Goal: Transaction & Acquisition: Register for event/course

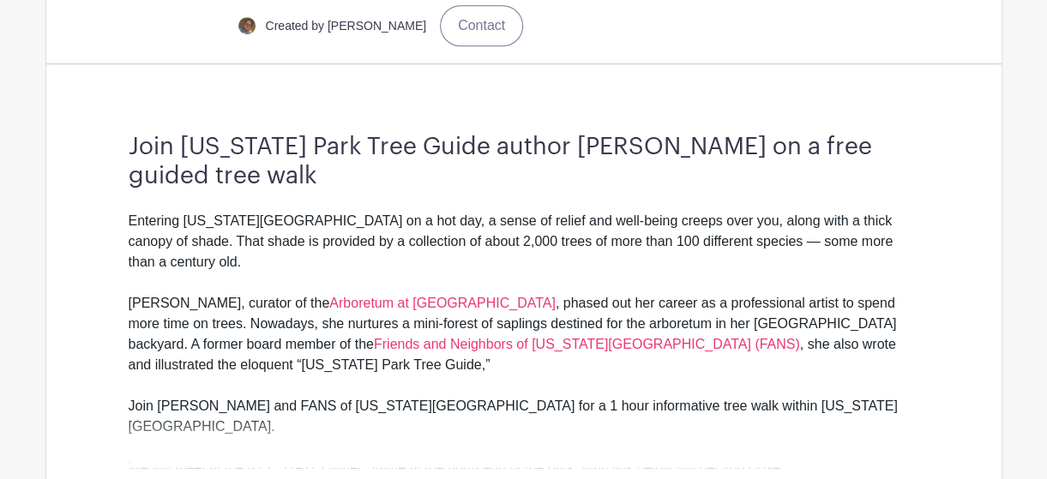
scroll to position [560, 0]
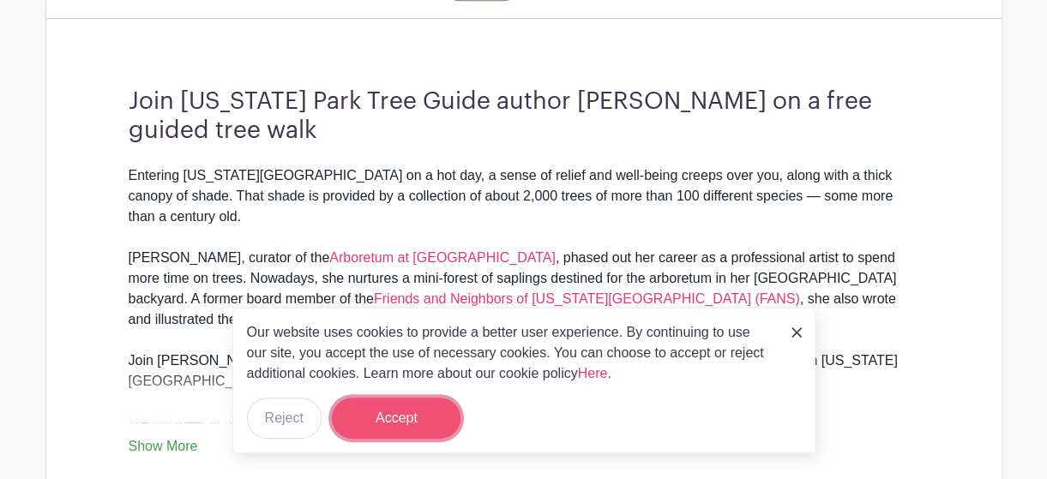
click at [386, 414] on button "Accept" at bounding box center [396, 418] width 129 height 41
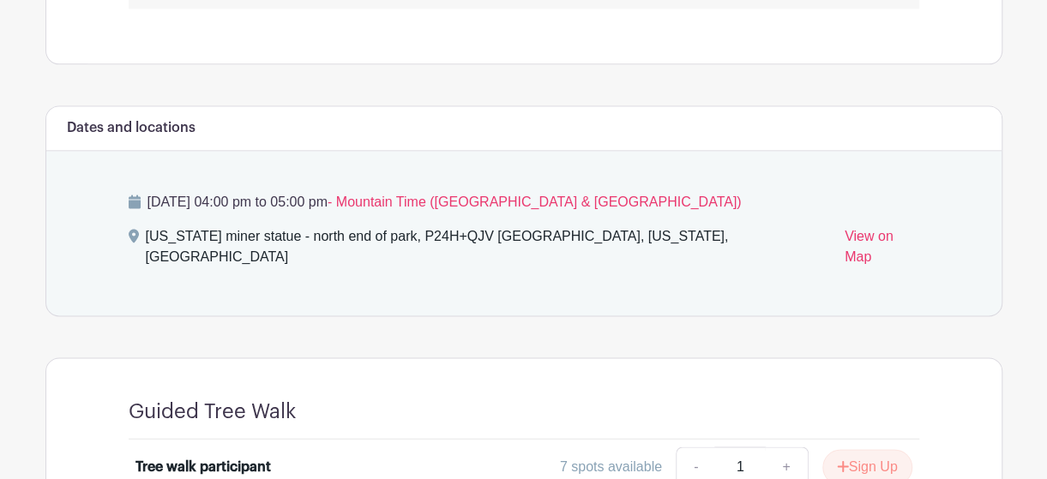
scroll to position [1177, 0]
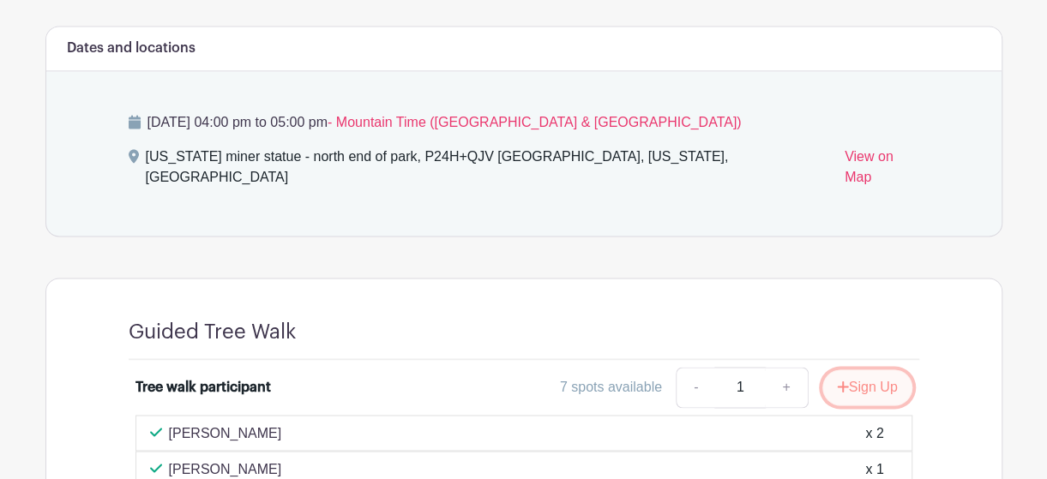
click at [863, 370] on button "Sign Up" at bounding box center [867, 388] width 90 height 36
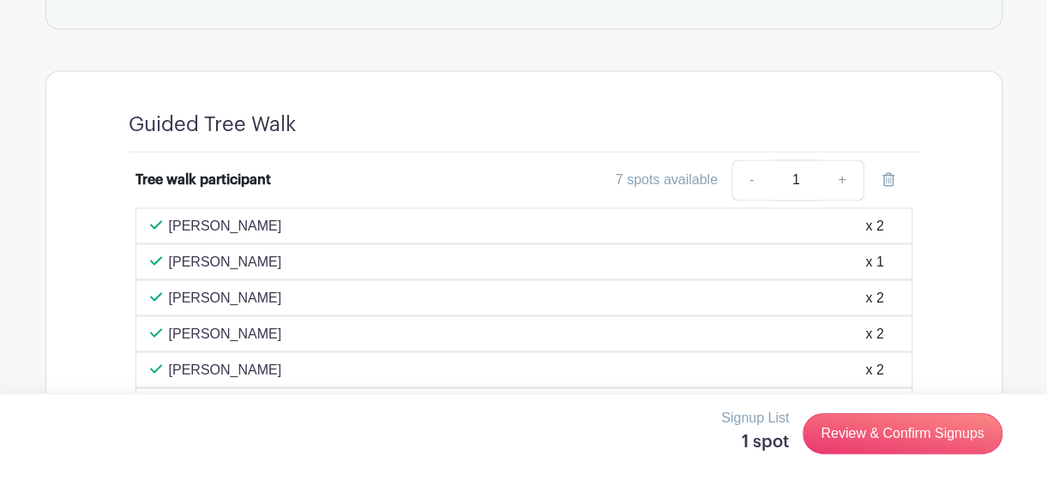
scroll to position [1442, 0]
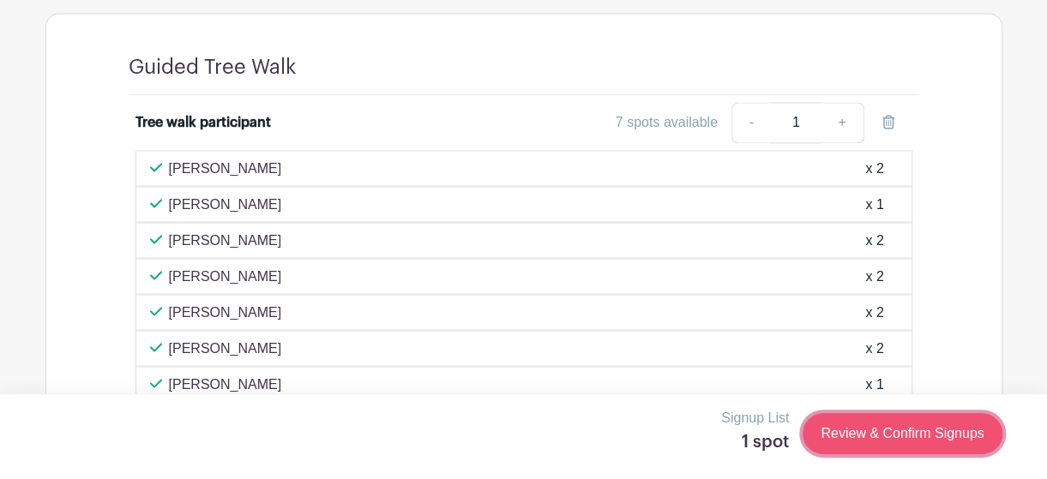
click at [905, 429] on link "Review & Confirm Signups" at bounding box center [902, 433] width 199 height 41
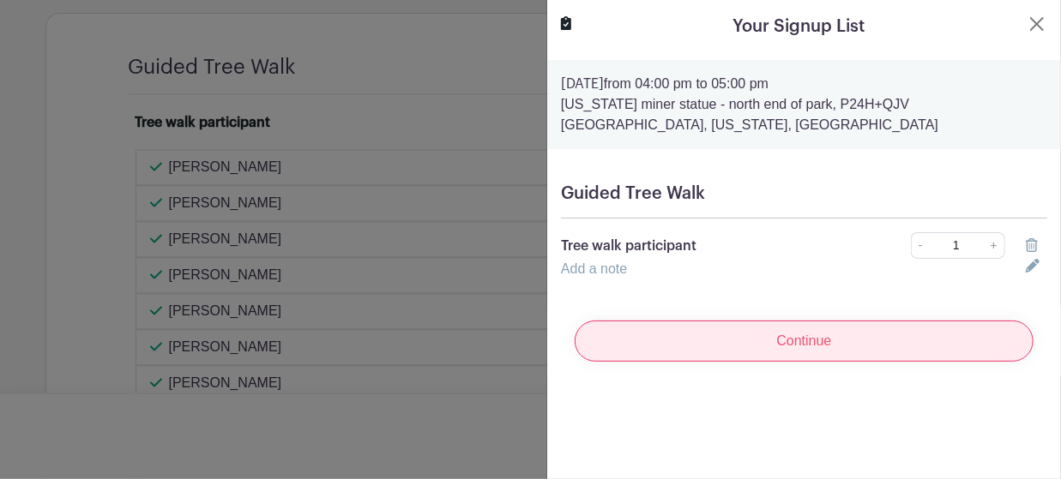
click at [795, 342] on input "Continue" at bounding box center [803, 341] width 459 height 41
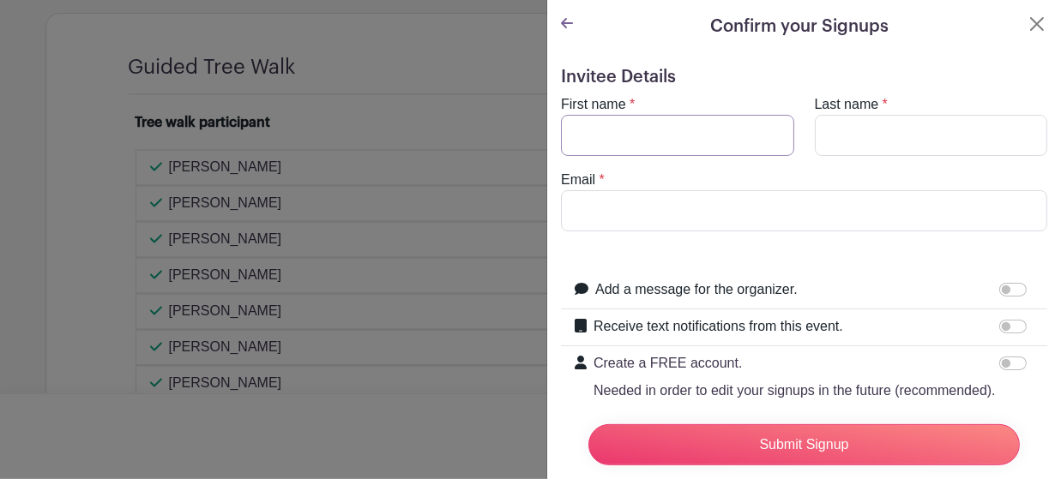
click at [640, 124] on input "First name" at bounding box center [677, 135] width 233 height 41
type input "[PERSON_NAME]"
type input "[EMAIL_ADDRESS][DOMAIN_NAME]"
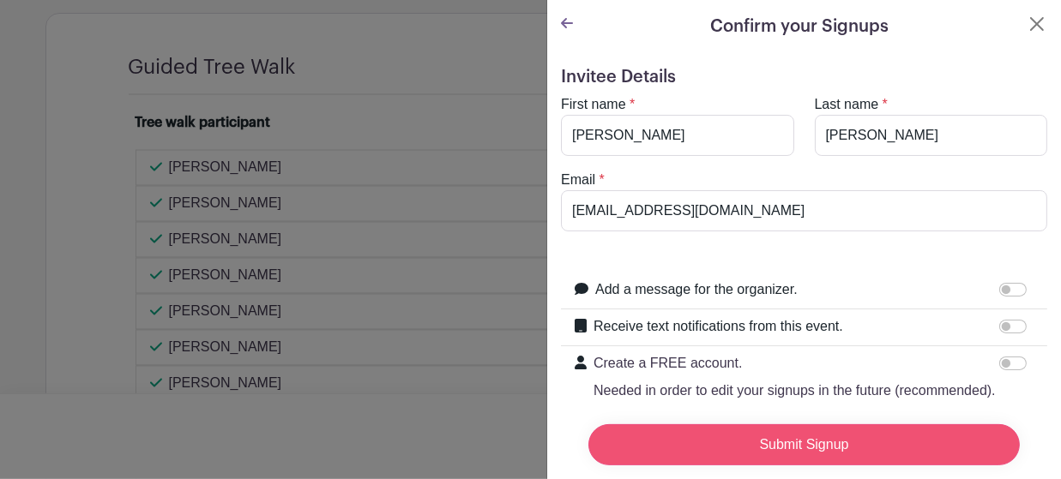
click at [794, 428] on input "Submit Signup" at bounding box center [803, 444] width 431 height 41
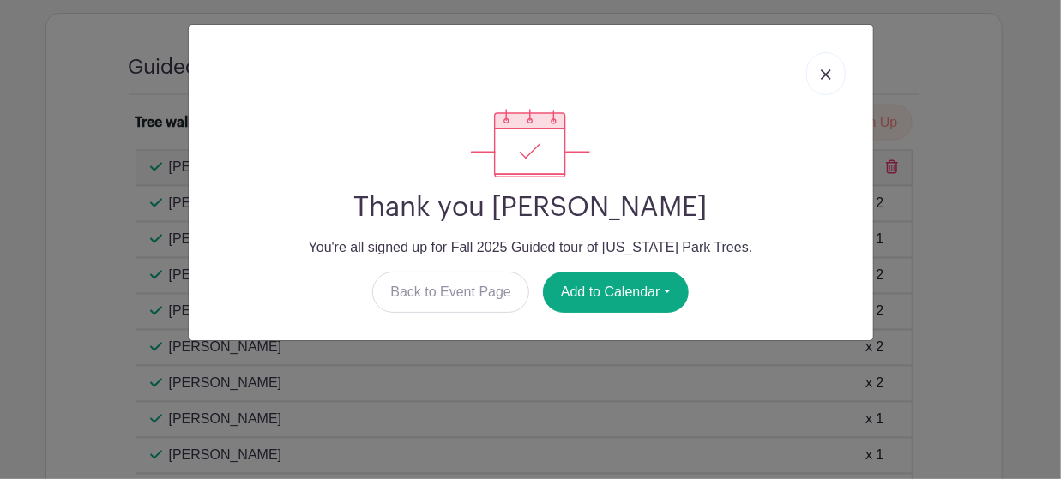
click at [822, 67] on link at bounding box center [825, 73] width 39 height 43
